Goal: Information Seeking & Learning: Learn about a topic

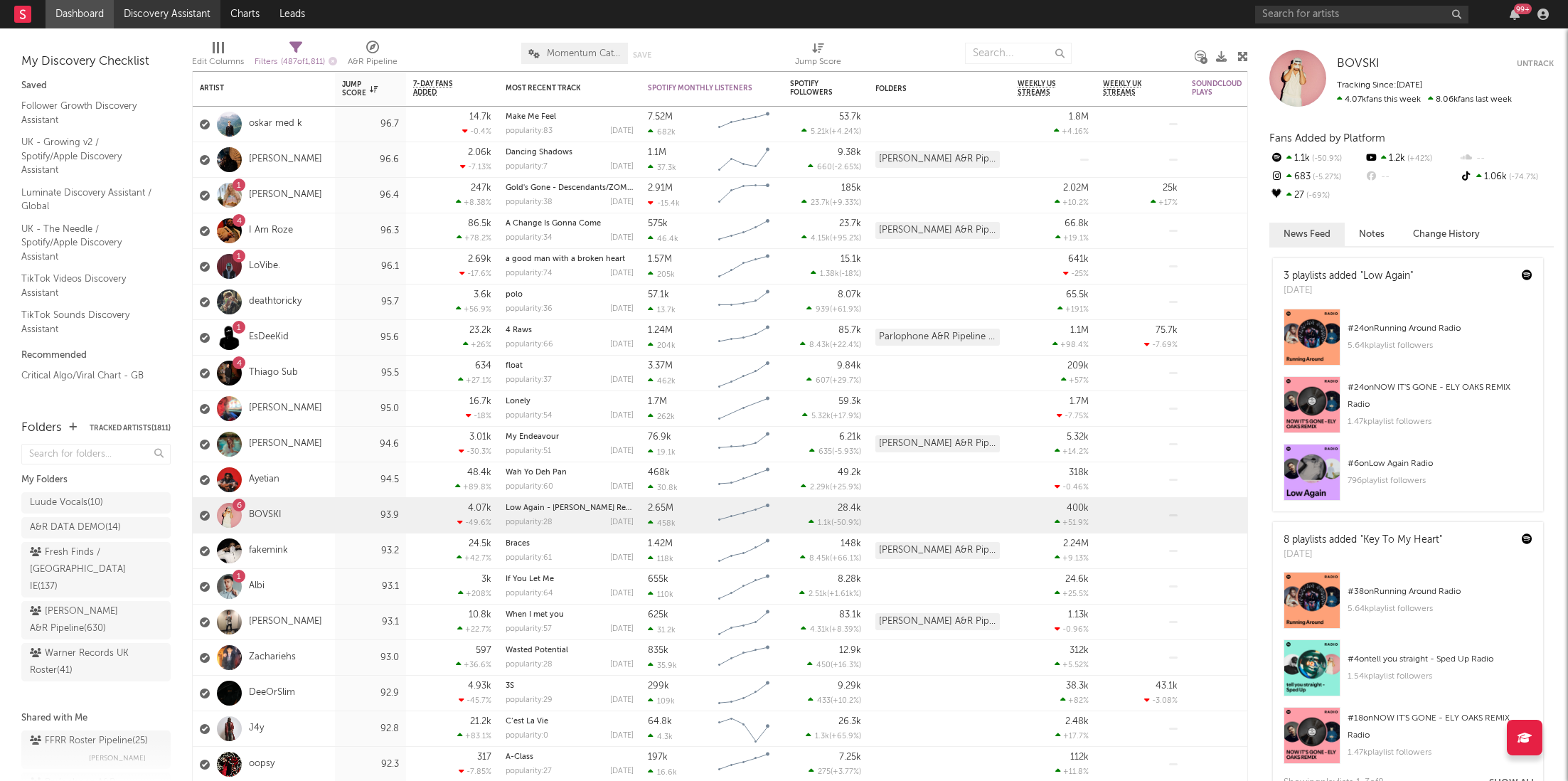
click at [135, 14] on link "Discovery Assistant" at bounding box center [167, 14] width 106 height 28
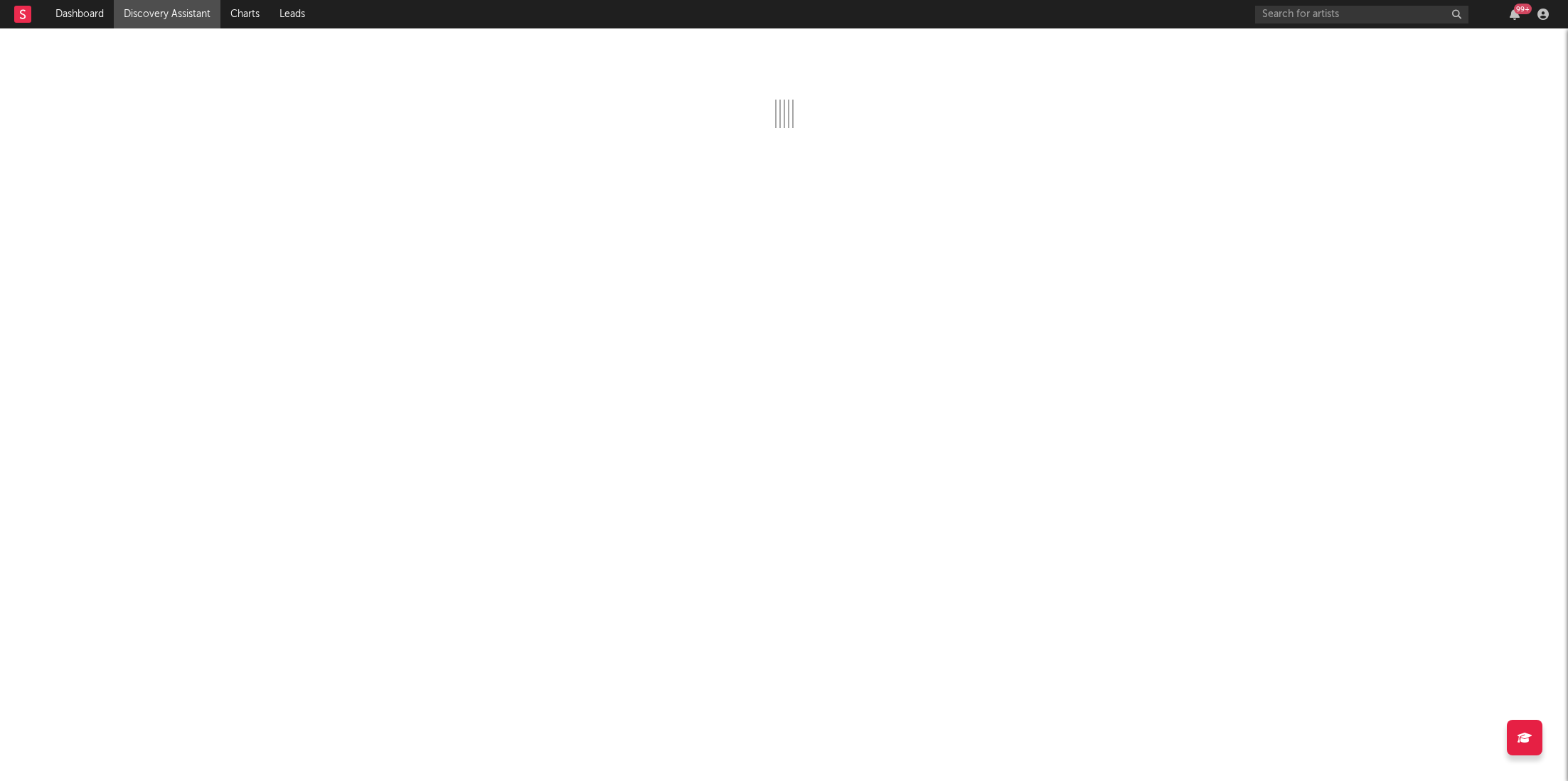
click at [1516, 23] on div "99 +" at bounding box center [1405, 14] width 299 height 28
click at [1514, 10] on div "99 +" at bounding box center [1523, 8] width 18 height 11
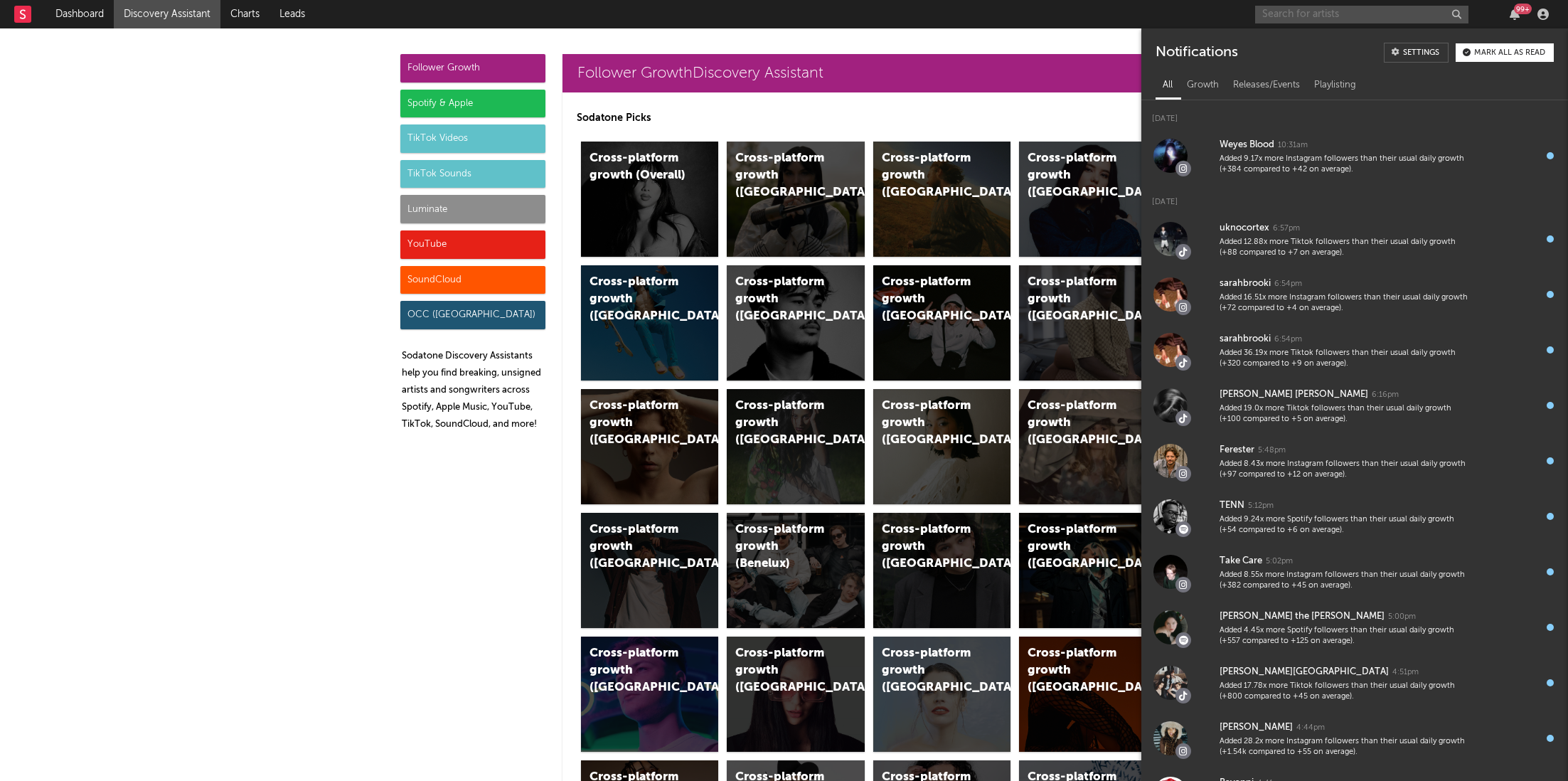
click at [1296, 18] on input "text" at bounding box center [1362, 15] width 213 height 18
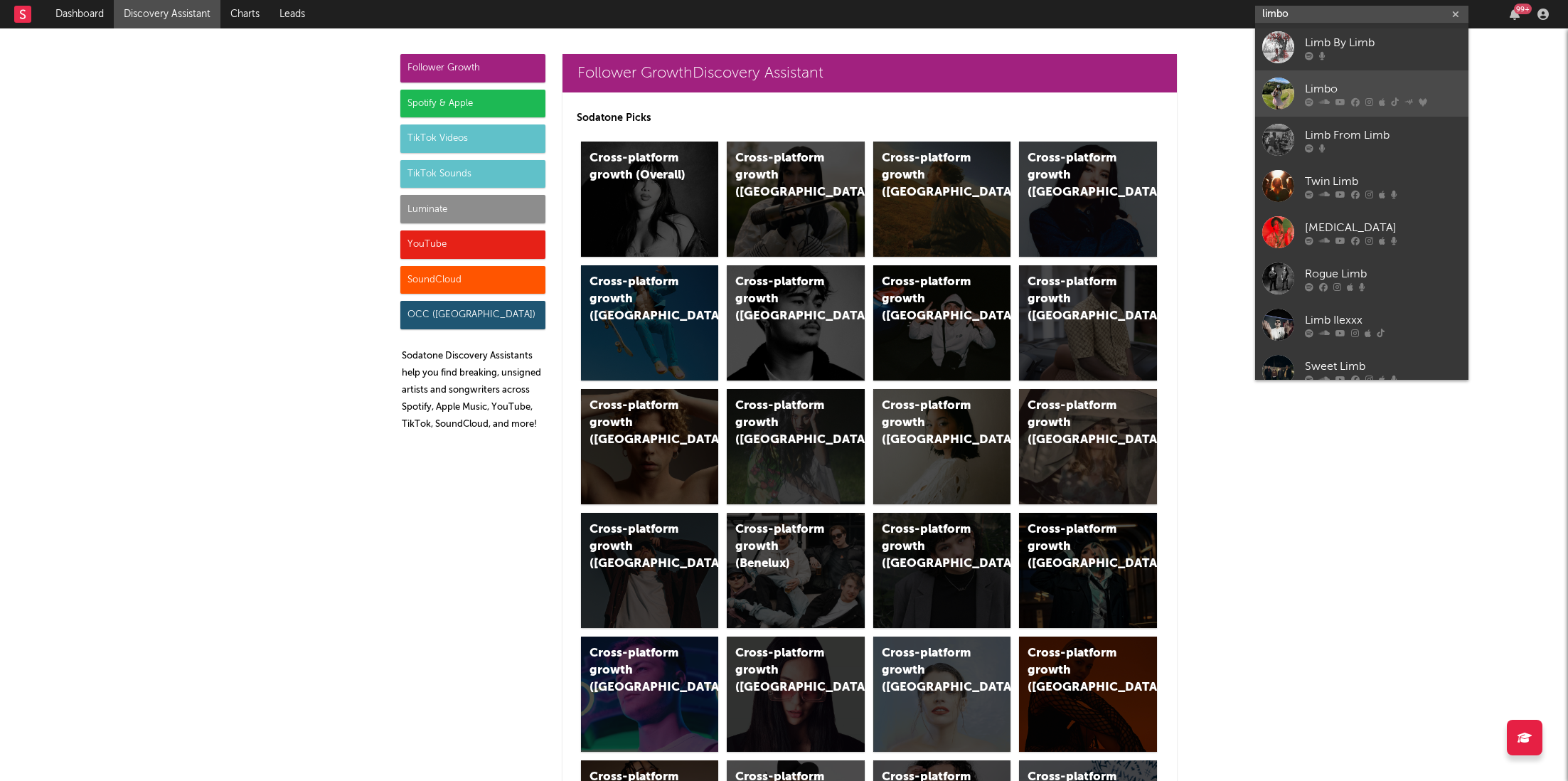
type input "limbo"
click at [1327, 111] on link "Limbo" at bounding box center [1362, 93] width 213 height 46
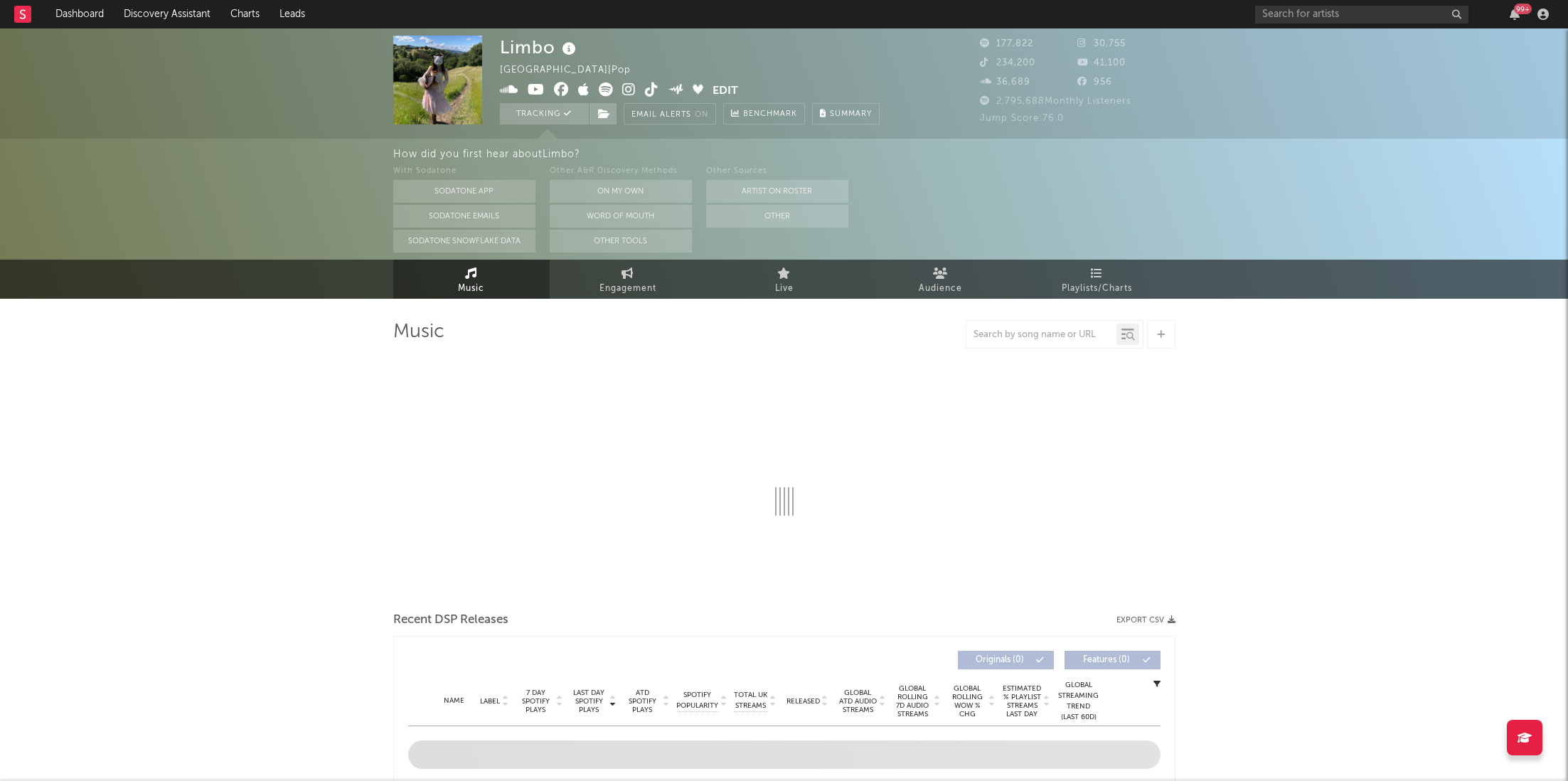
select select "6m"
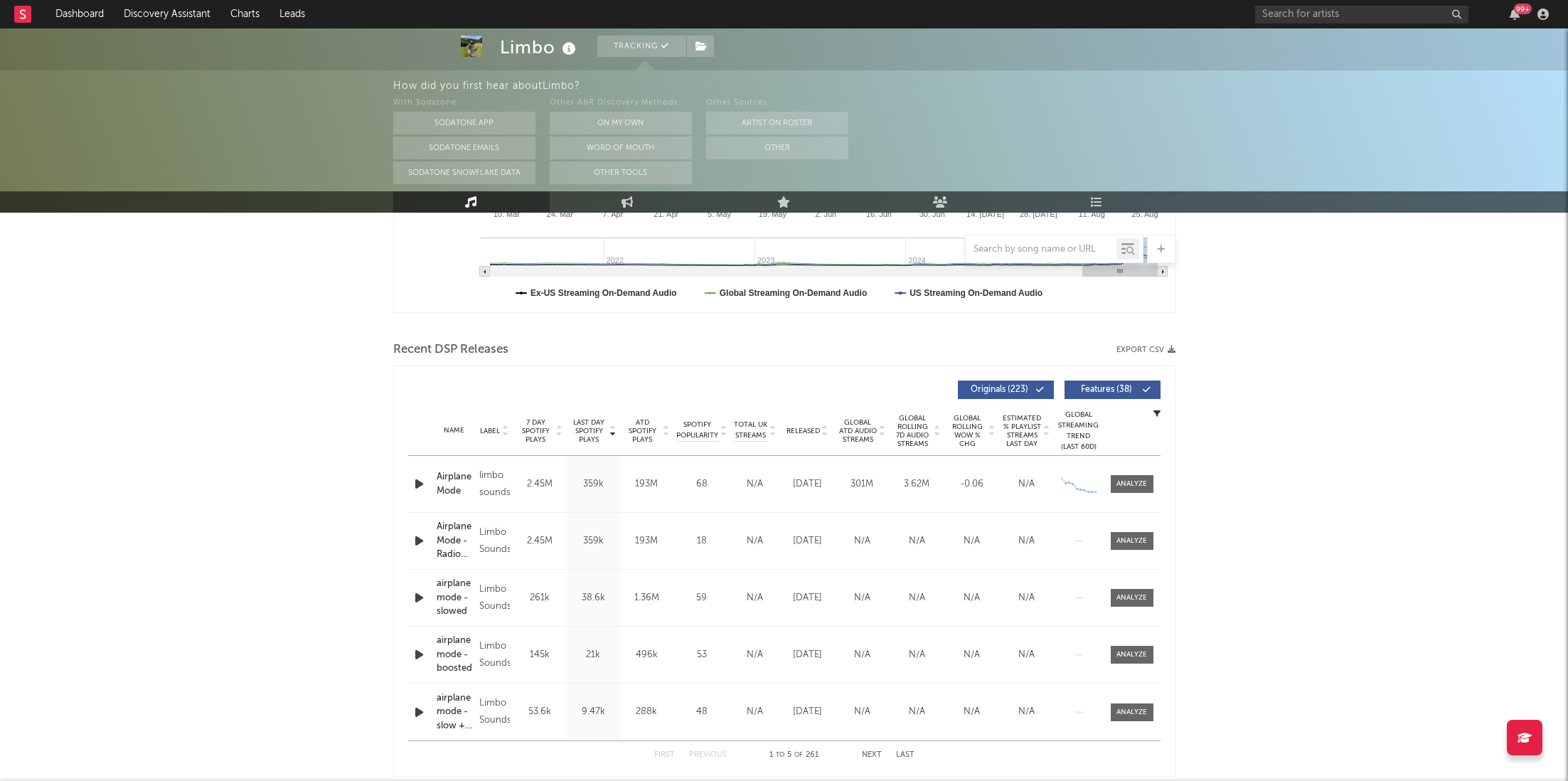
scroll to position [386, 0]
click at [1141, 483] on div at bounding box center [1131, 480] width 31 height 11
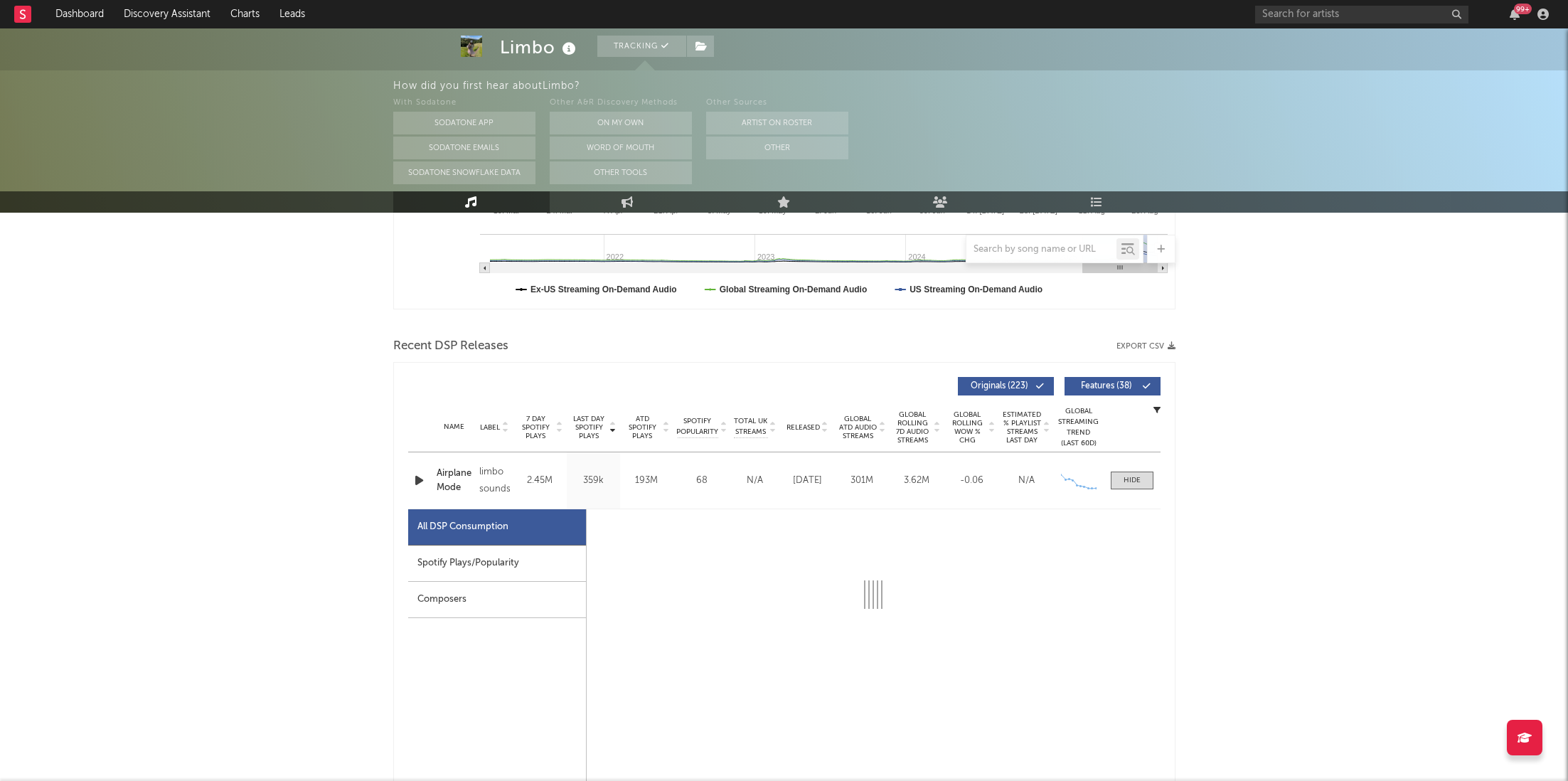
select select "6m"
